Goal: Navigation & Orientation: Find specific page/section

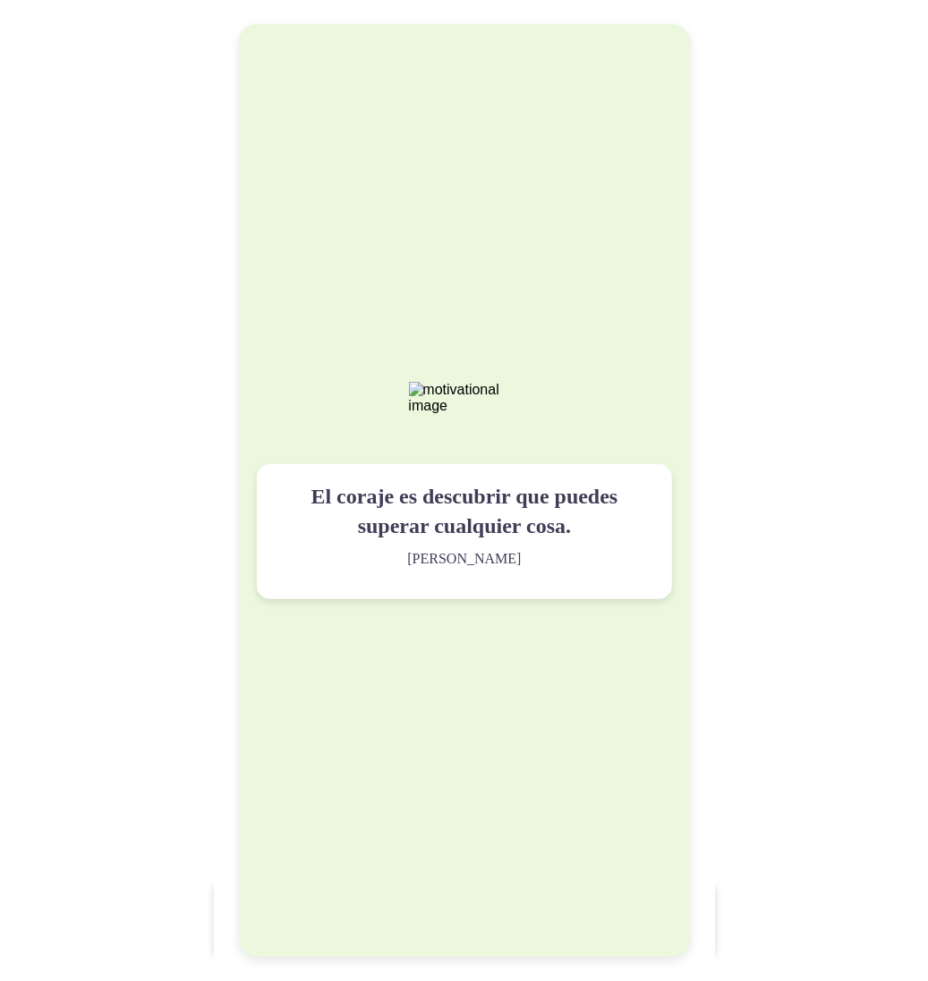
click at [494, 382] on img at bounding box center [464, 398] width 112 height 32
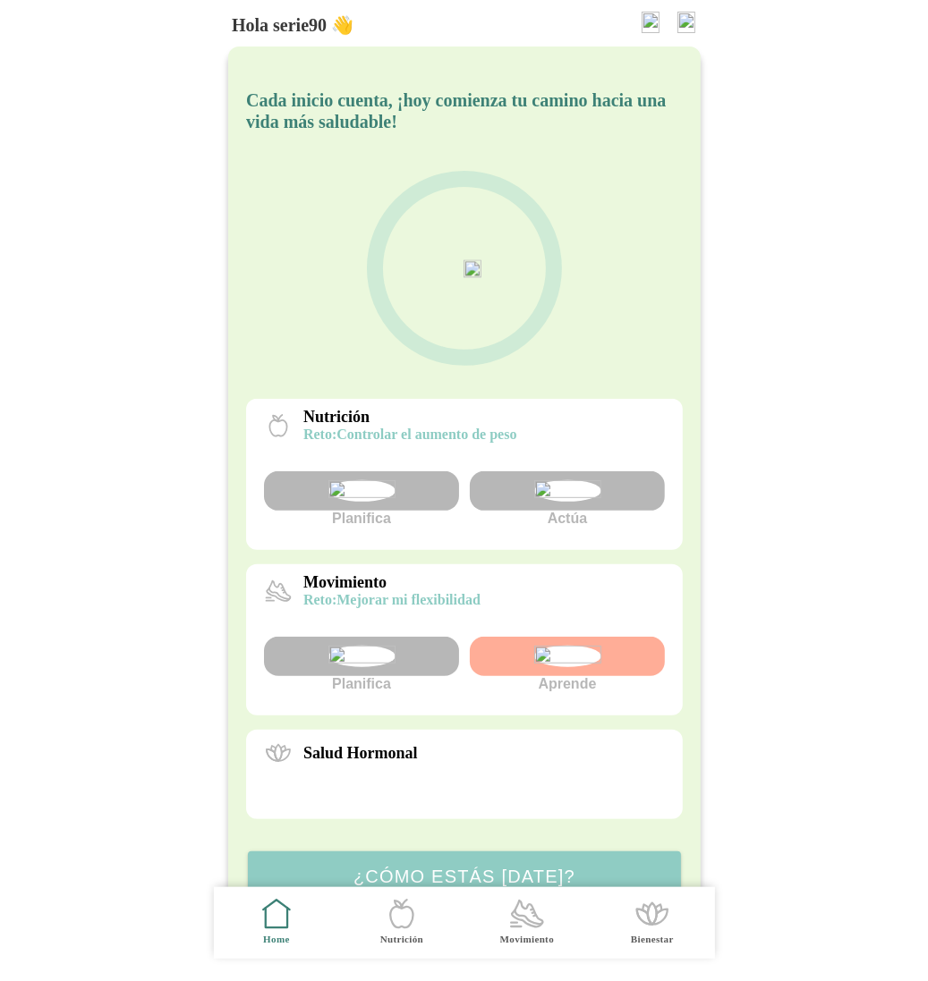
click at [589, 502] on img at bounding box center [566, 490] width 67 height 21
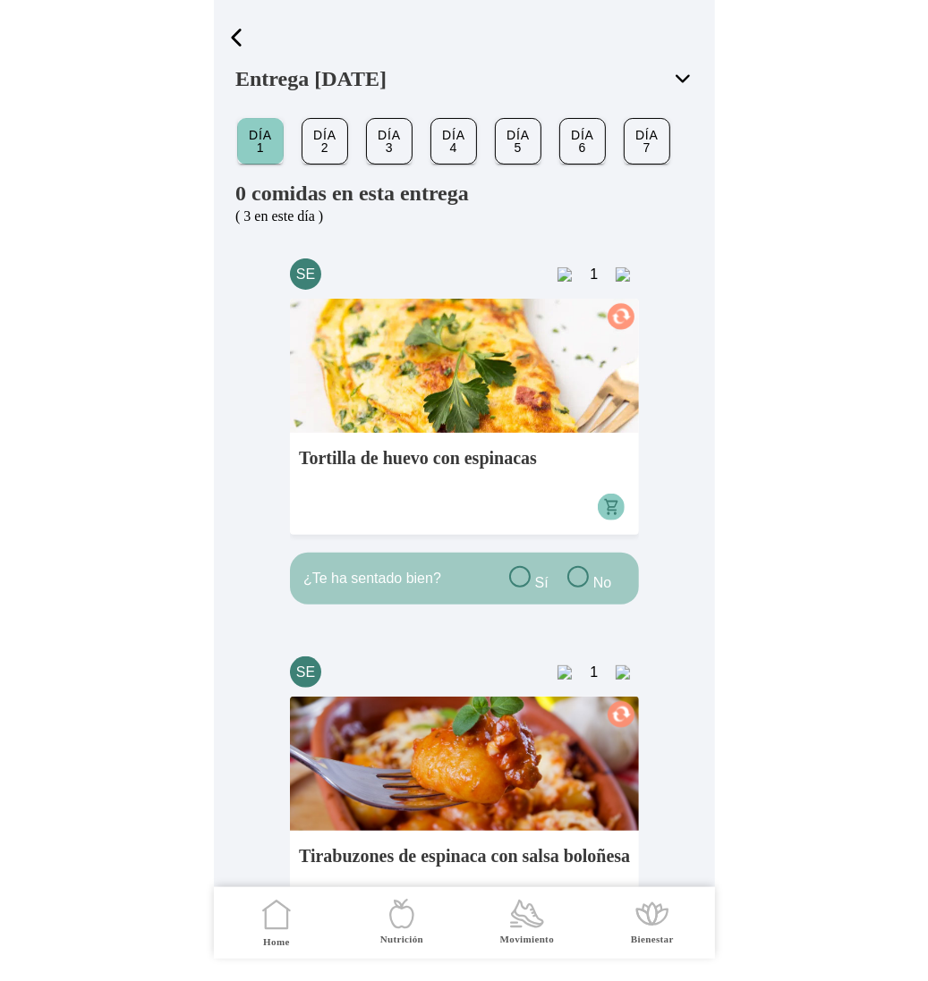
click at [241, 35] on span "button" at bounding box center [236, 37] width 27 height 27
